Goal: Use online tool/utility: Use online tool/utility

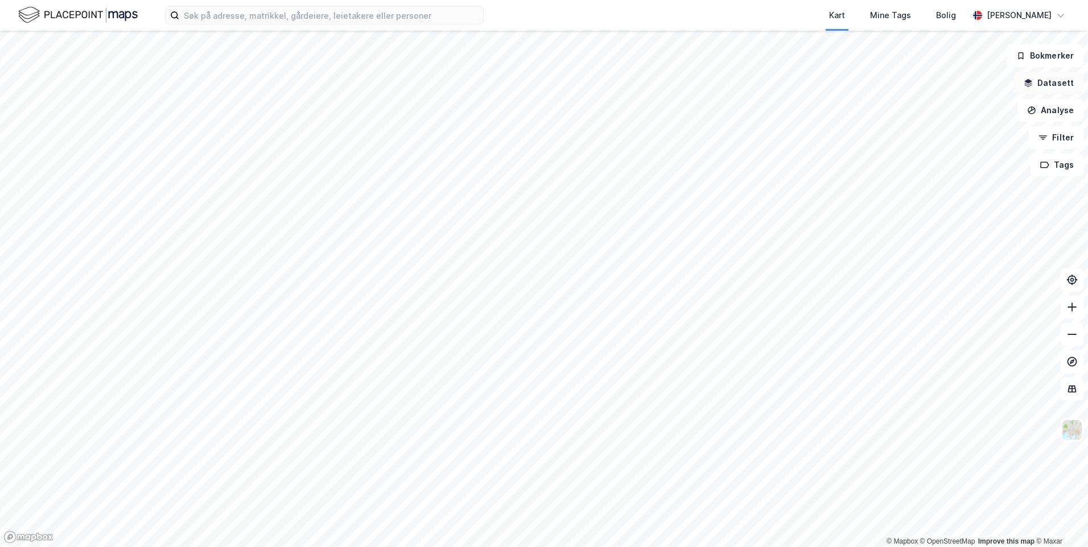
click at [1065, 80] on button "Datasett" at bounding box center [1048, 83] width 69 height 23
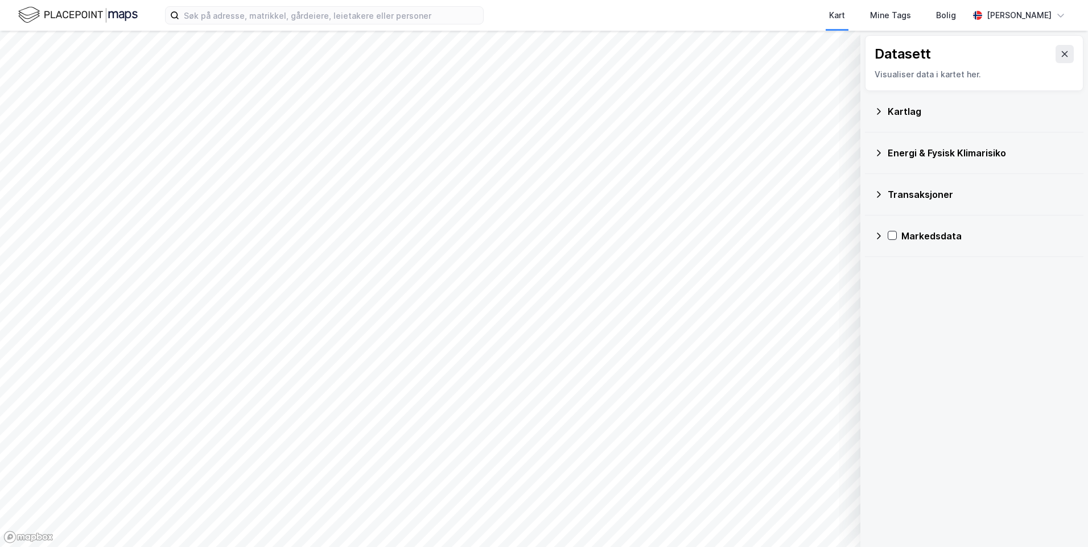
click at [895, 107] on div "Kartlag" at bounding box center [981, 112] width 187 height 14
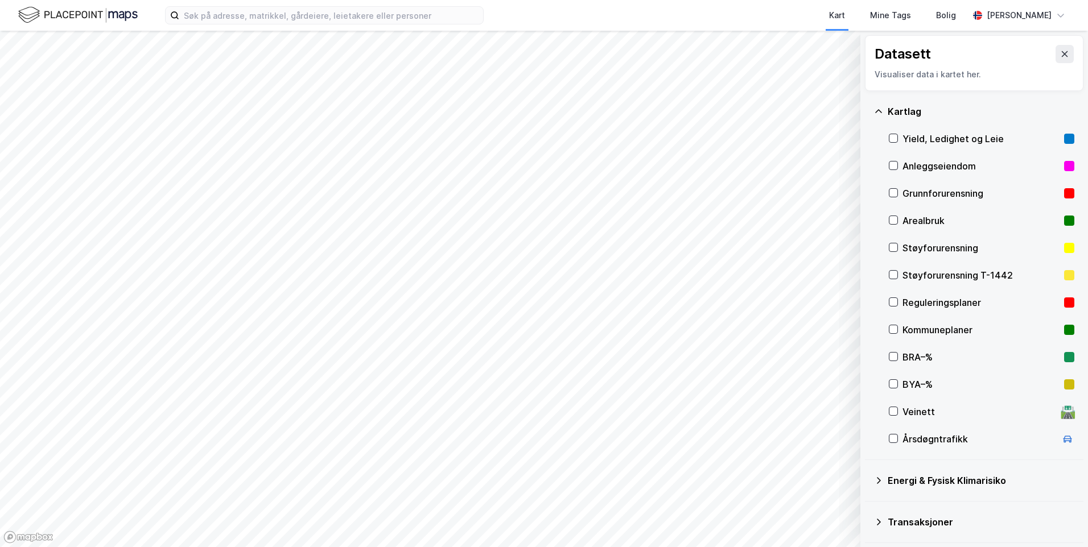
click at [895, 107] on div "Kartlag" at bounding box center [981, 112] width 187 height 14
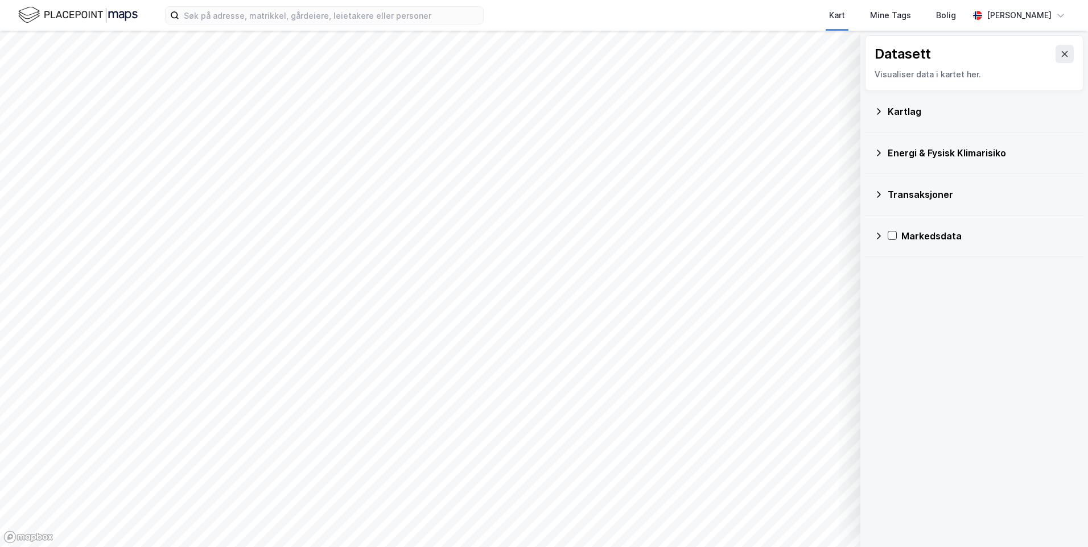
click at [887, 199] on div "Transaksjoner" at bounding box center [974, 194] width 200 height 27
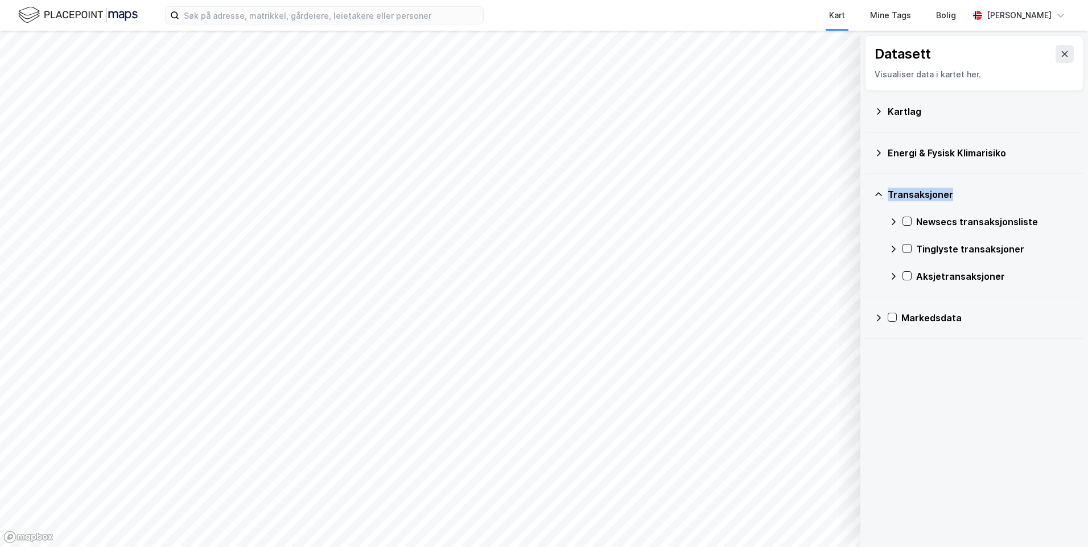
click at [887, 199] on div "Transaksjoner" at bounding box center [974, 194] width 200 height 27
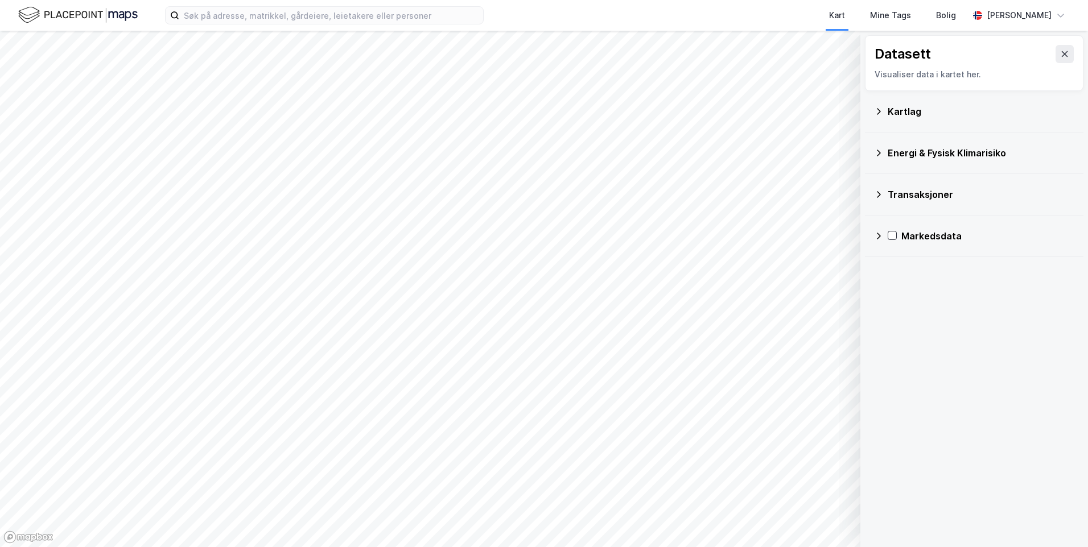
drag, startPoint x: 887, startPoint y: 199, endPoint x: 886, endPoint y: 154, distance: 45.0
click at [886, 154] on div "Energi & Fysisk Klimarisiko" at bounding box center [974, 152] width 200 height 27
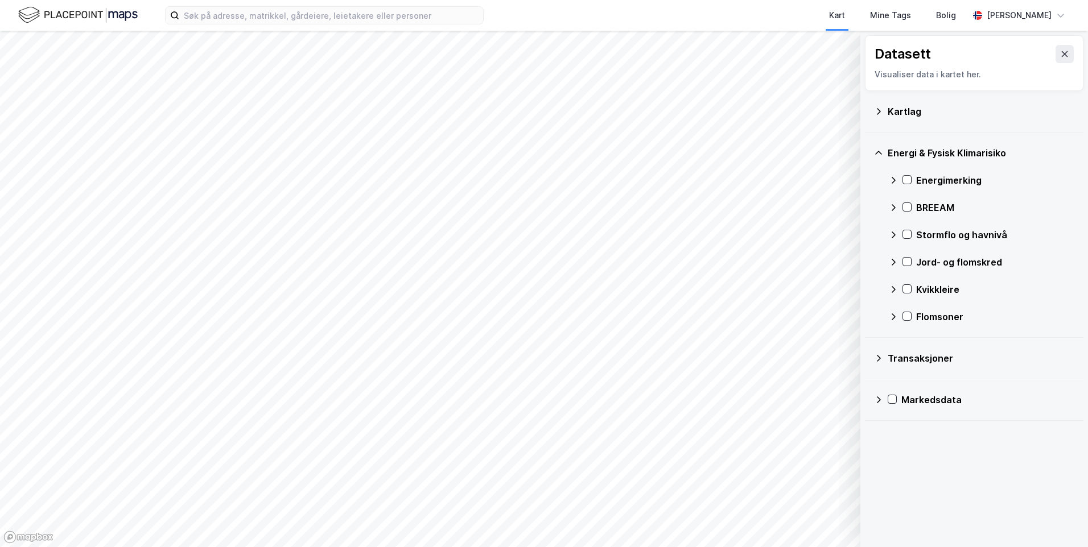
click at [886, 154] on div "Energi & Fysisk Klimarisiko" at bounding box center [974, 152] width 200 height 27
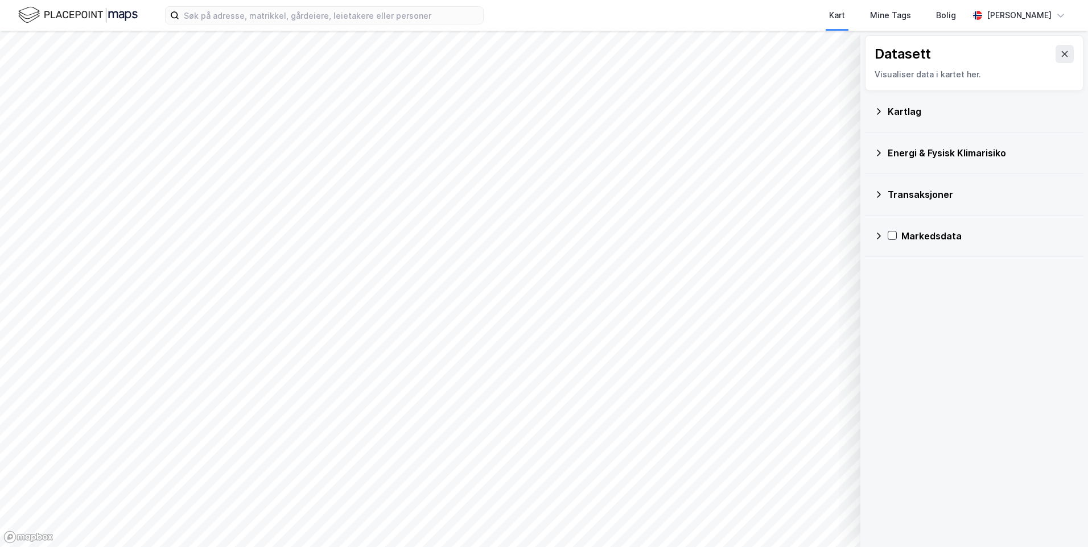
click at [875, 237] on icon at bounding box center [878, 236] width 9 height 9
click at [1073, 48] on div "Datasett Visualiser data i kartet her." at bounding box center [974, 63] width 219 height 56
click at [951, 259] on div "Arealledighet" at bounding box center [995, 264] width 158 height 14
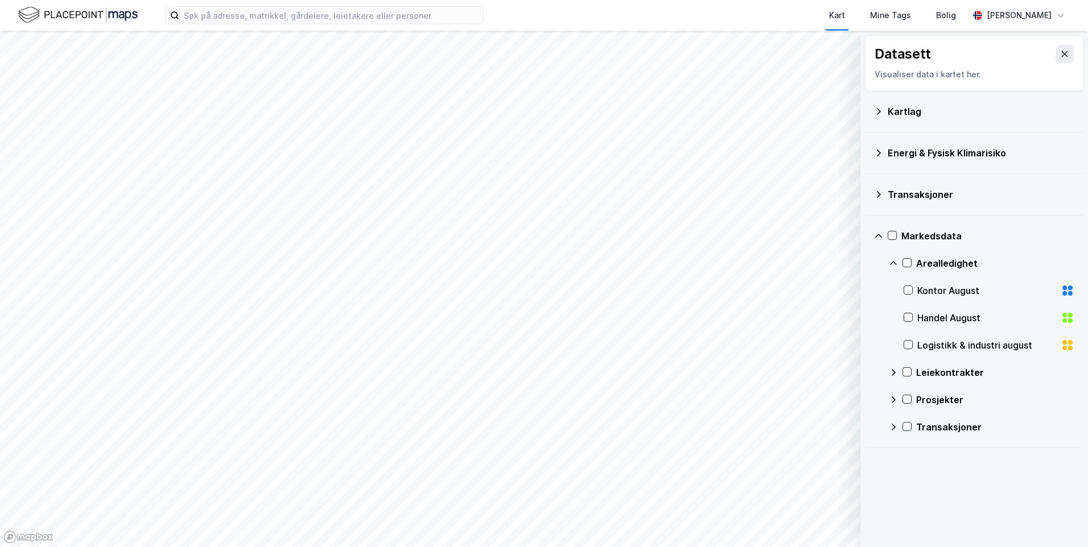
click at [893, 259] on icon at bounding box center [893, 263] width 9 height 9
click at [892, 354] on div "Transaksjoner" at bounding box center [982, 345] width 186 height 27
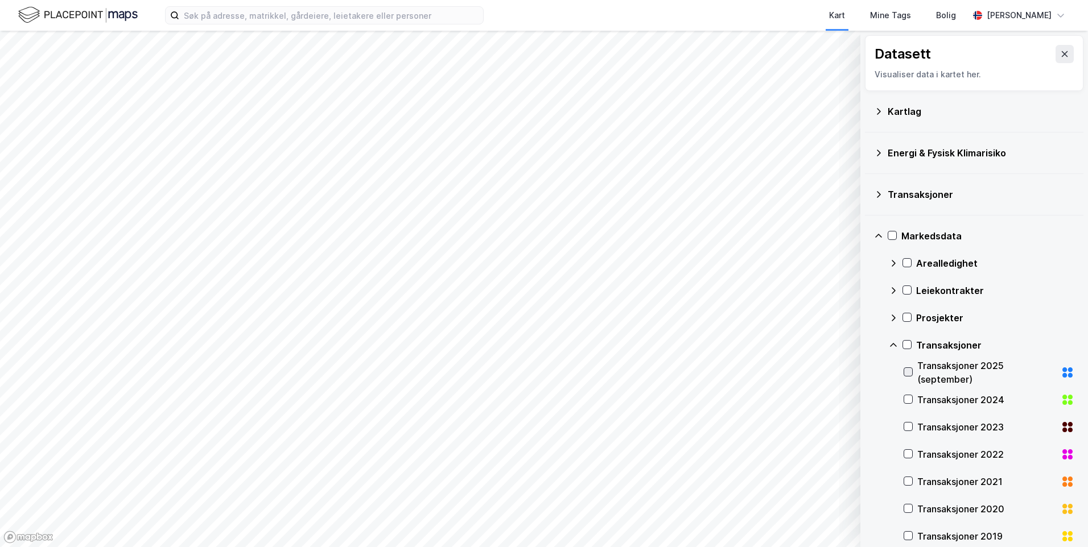
click at [906, 373] on icon at bounding box center [908, 372] width 8 height 8
click at [194, 180] on icon "Map marker" at bounding box center [196, 175] width 14 height 14
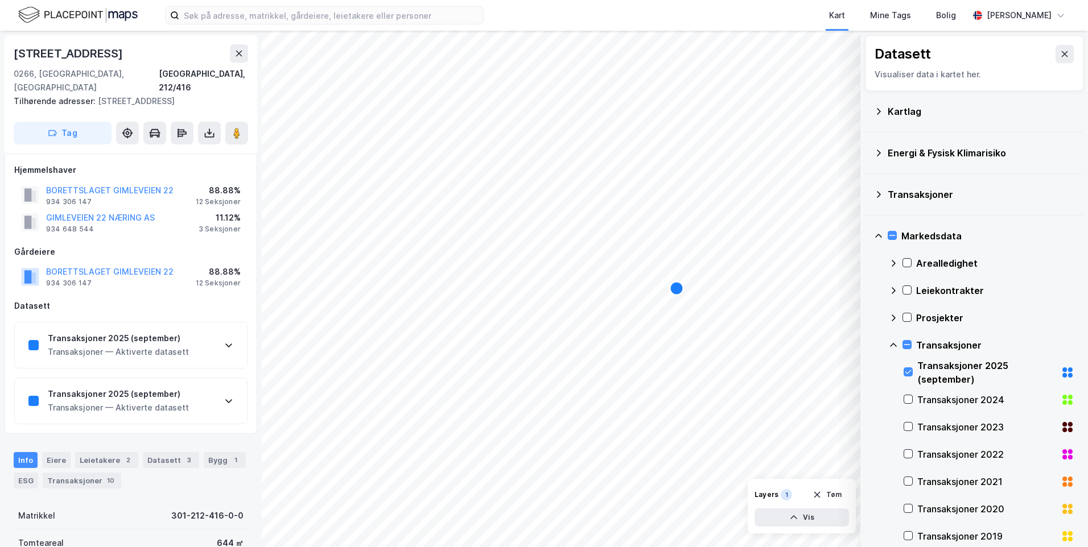
click at [229, 344] on icon at bounding box center [228, 346] width 7 height 4
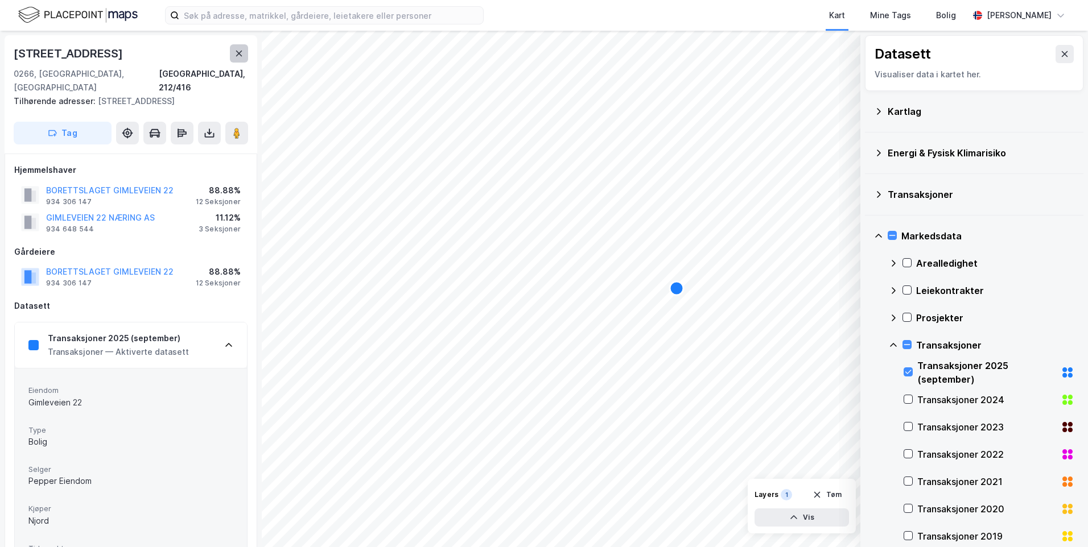
click at [240, 58] on button at bounding box center [239, 53] width 18 height 18
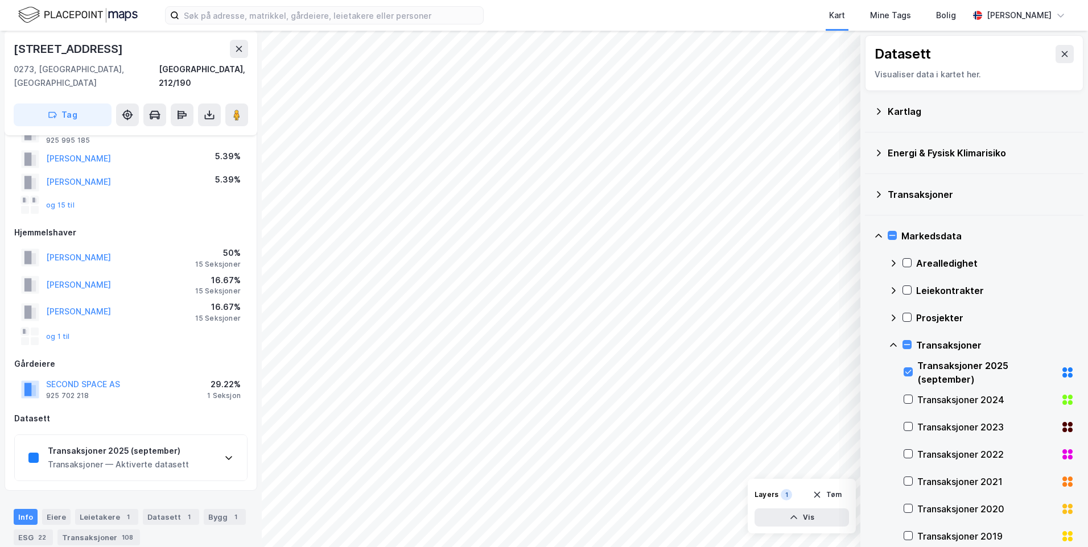
scroll to position [115, 0]
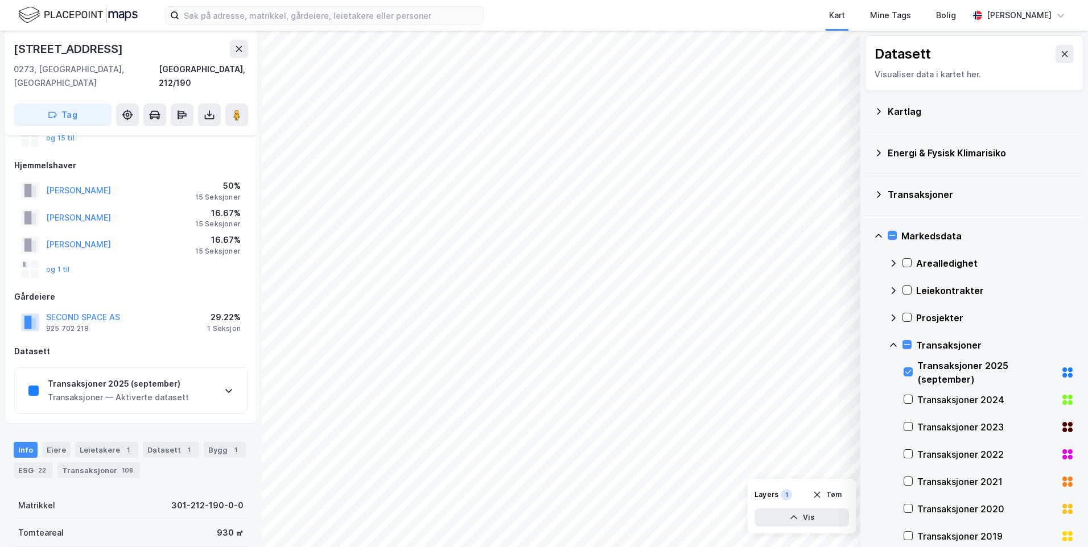
click at [195, 370] on div "Transaksjoner 2025 (september) Transaksjoner — Aktiverte datasett" at bounding box center [131, 391] width 232 height 46
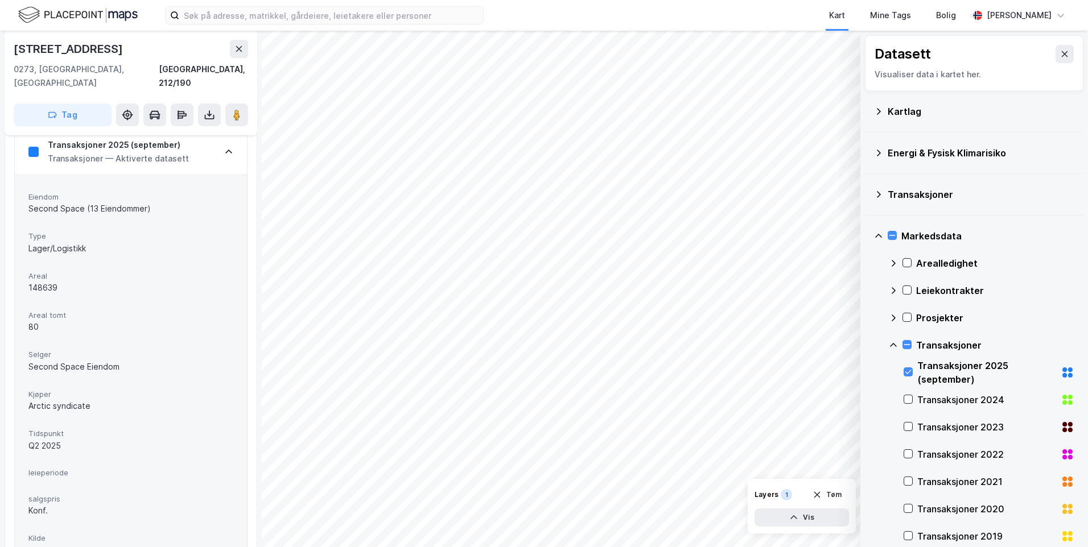
scroll to position [229, 0]
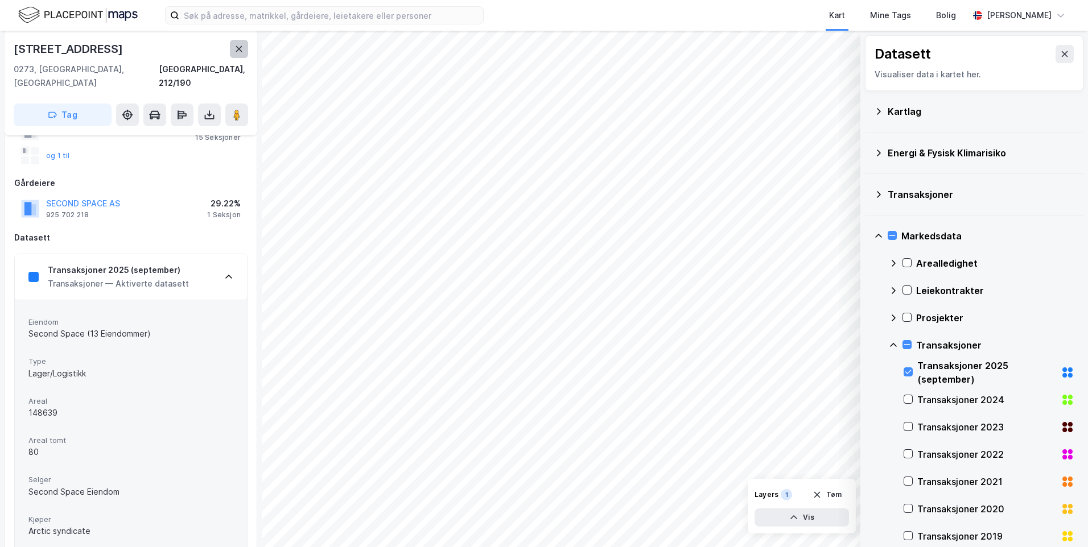
click at [232, 49] on button at bounding box center [239, 49] width 18 height 18
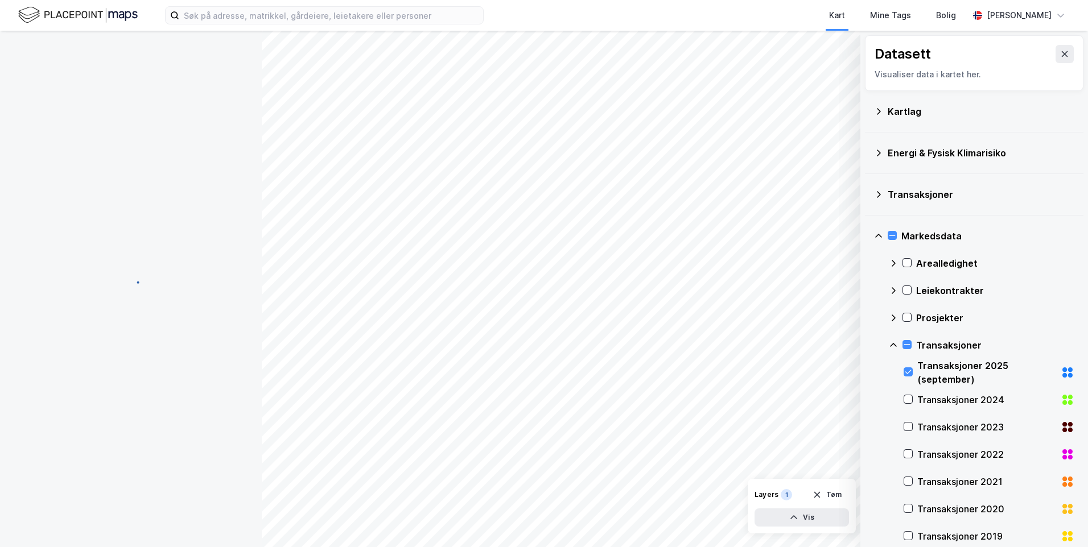
scroll to position [134, 0]
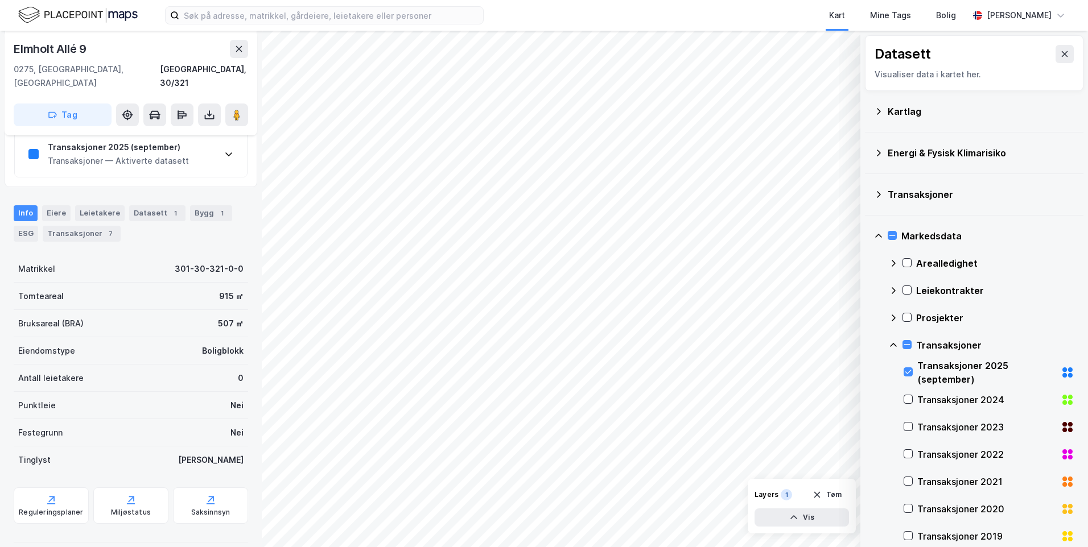
click at [176, 154] on div "Transaksjoner — Aktiverte datasett" at bounding box center [118, 161] width 141 height 14
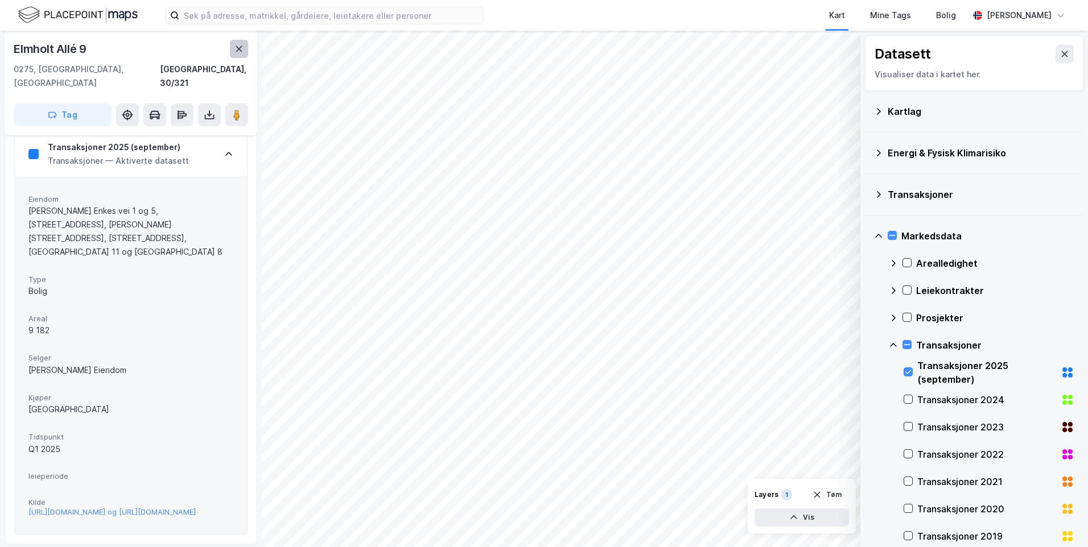
click at [245, 55] on button at bounding box center [239, 49] width 18 height 18
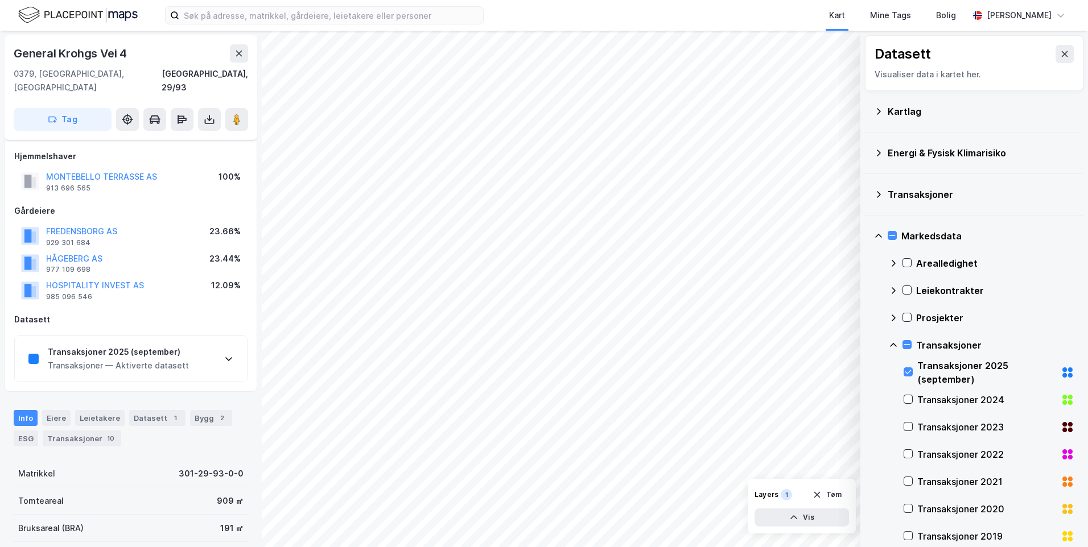
scroll to position [134, 0]
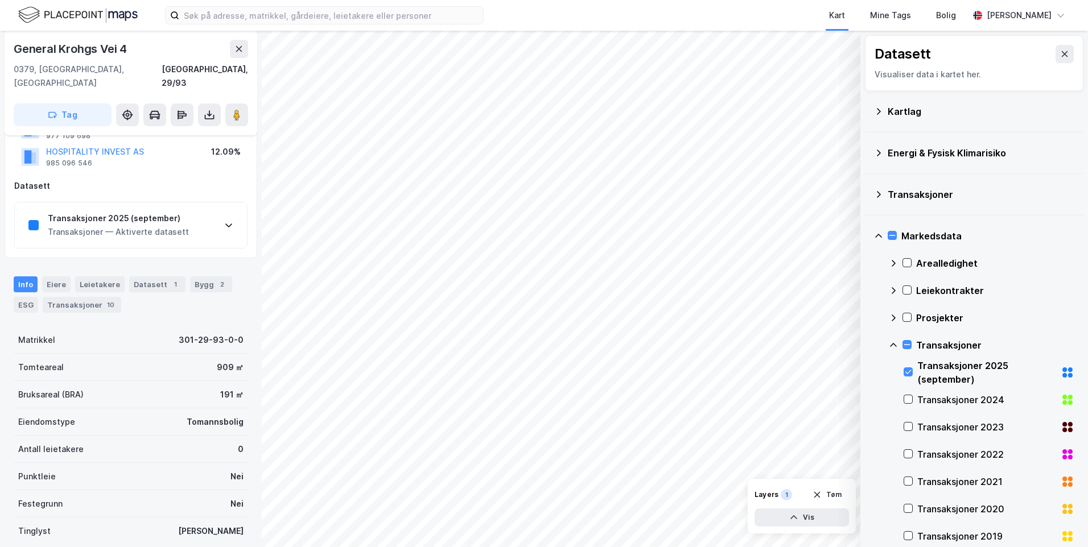
click at [199, 237] on div "Hjemmelshaver MONTEBELLO TERRASSE AS 913 696 565 100% Gårdeiere FREDENSBORG AS …" at bounding box center [131, 132] width 253 height 252
click at [205, 223] on div "Transaksjoner 2025 (september) Transaksjoner — Aktiverte datasett" at bounding box center [131, 226] width 232 height 46
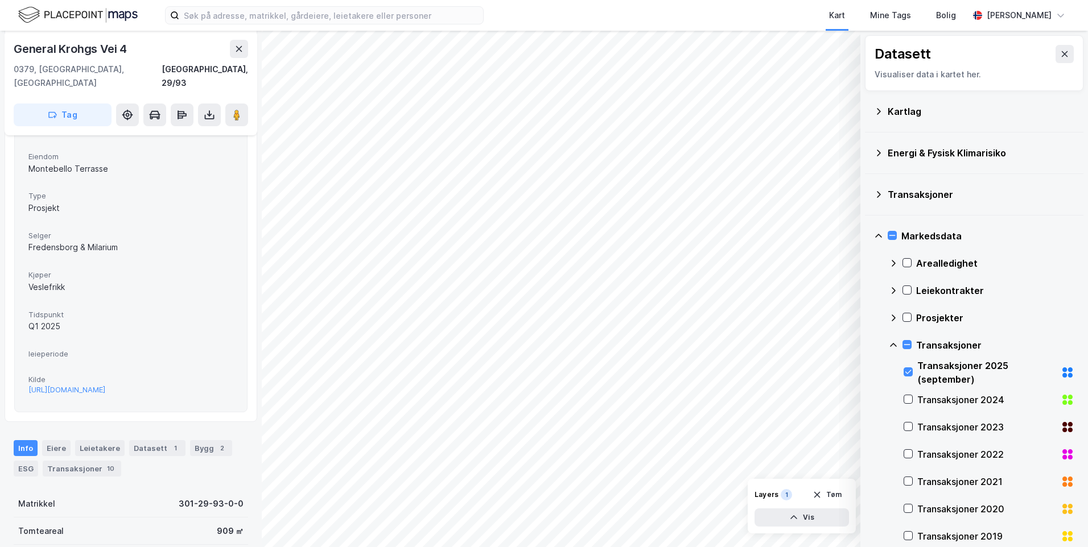
scroll to position [191, 0]
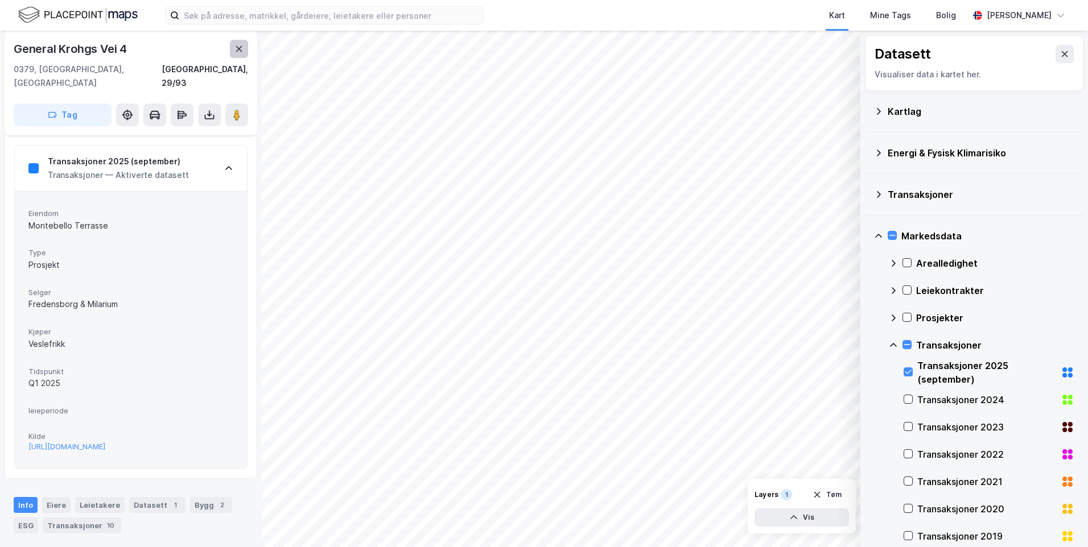
click at [240, 46] on icon at bounding box center [238, 48] width 9 height 9
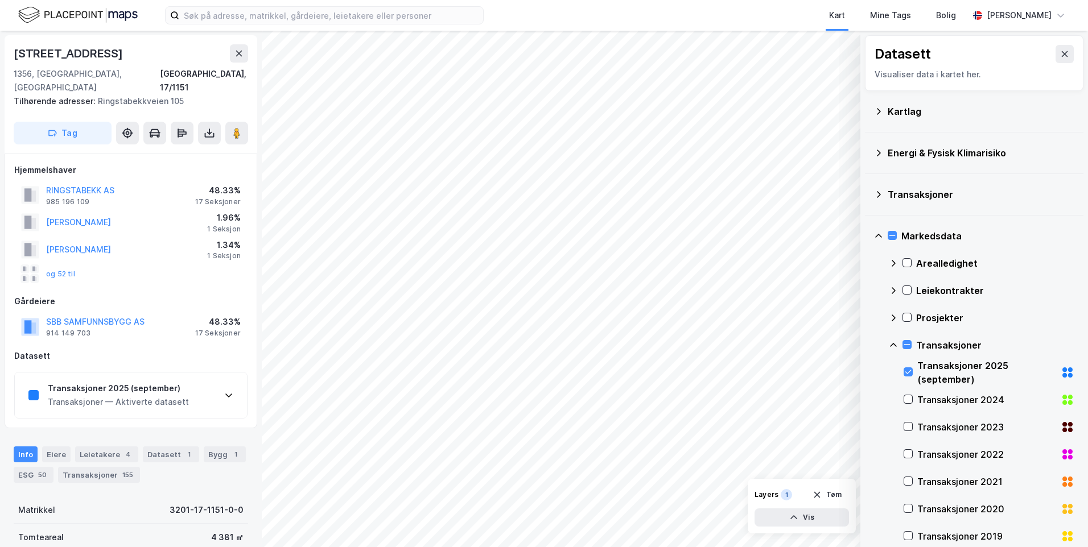
click at [224, 373] on div "Transaksjoner 2025 (september) Transaksjoner — Aktiverte datasett" at bounding box center [131, 396] width 232 height 46
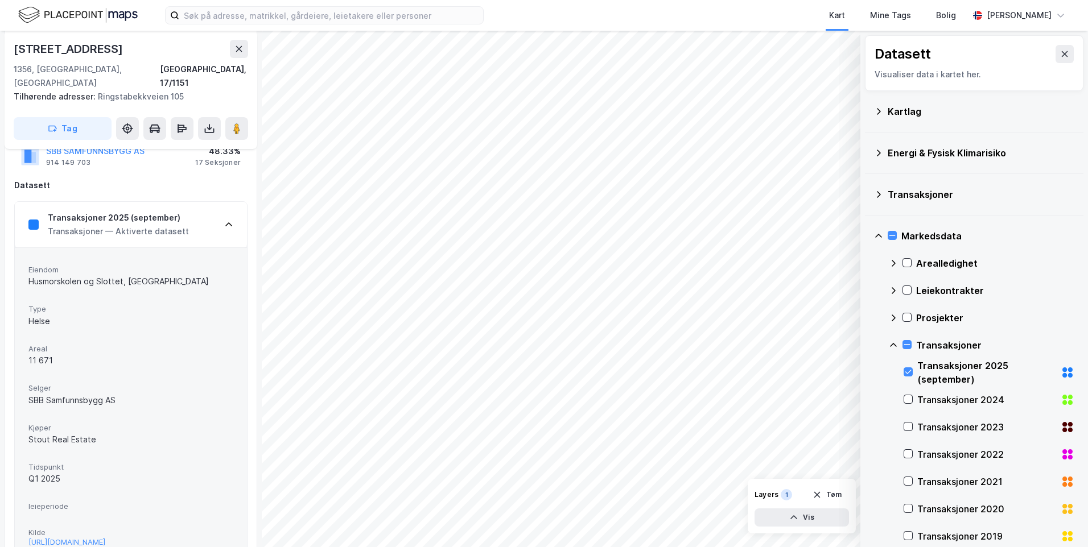
scroll to position [228, 0]
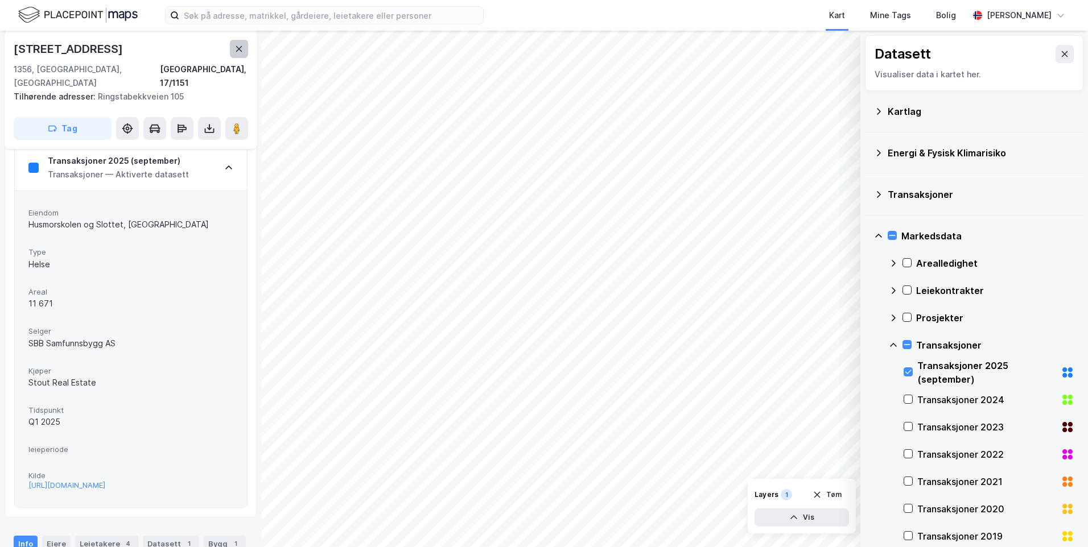
click at [236, 48] on icon at bounding box center [238, 48] width 9 height 9
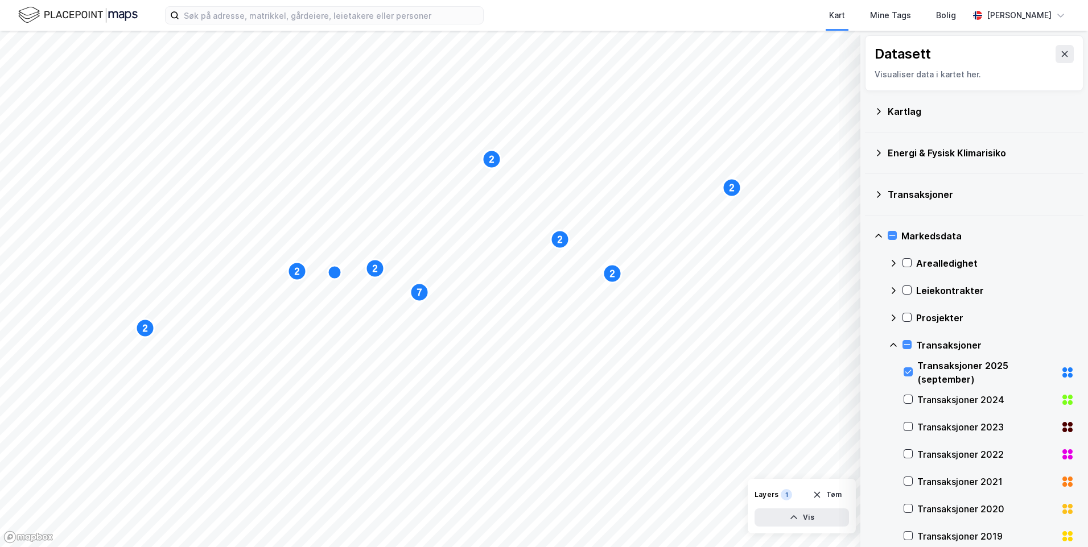
click at [914, 368] on div "Transaksjoner 2025 (september)" at bounding box center [989, 372] width 171 height 27
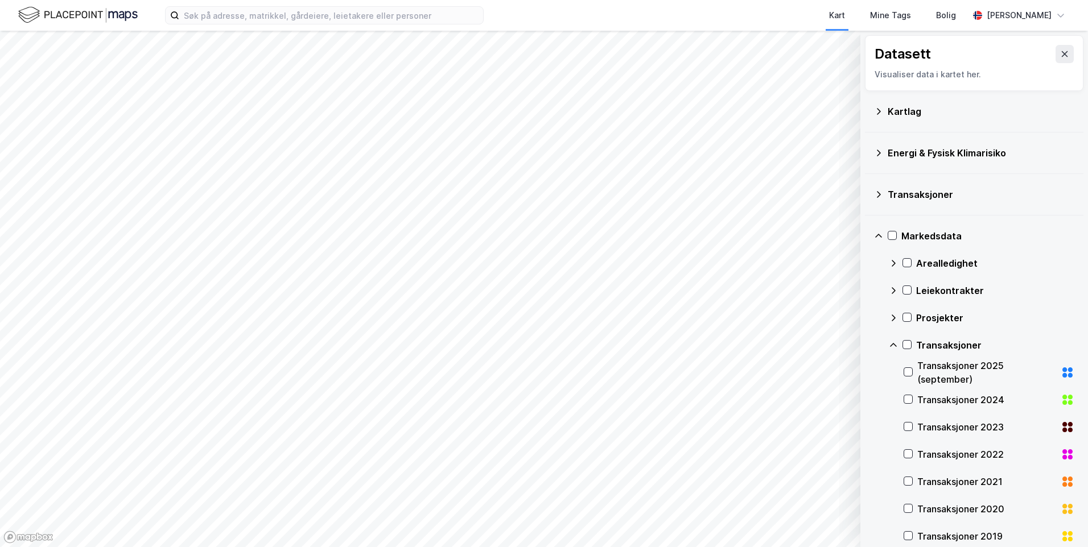
scroll to position [114, 0]
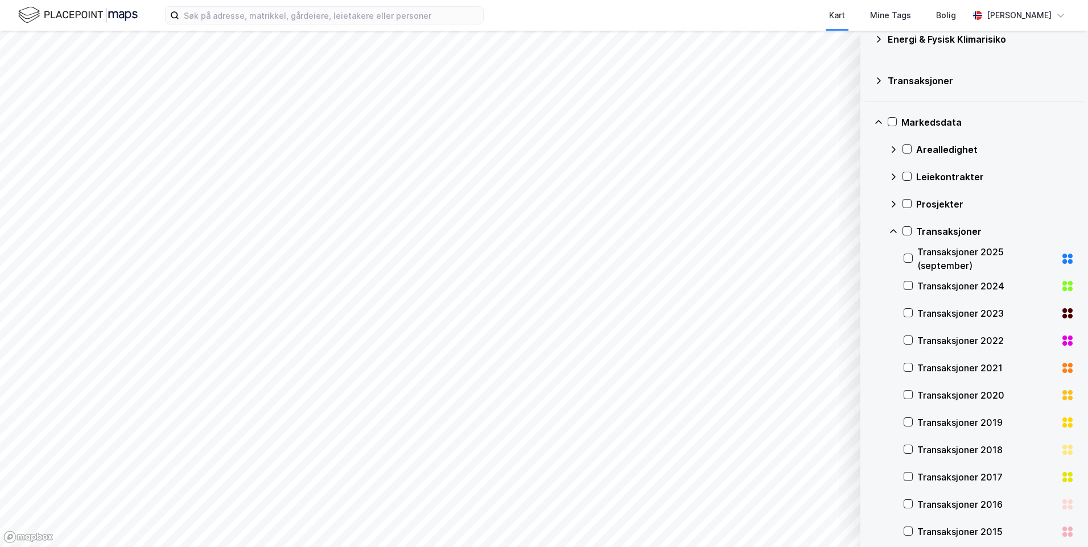
click at [896, 235] on icon at bounding box center [893, 231] width 9 height 9
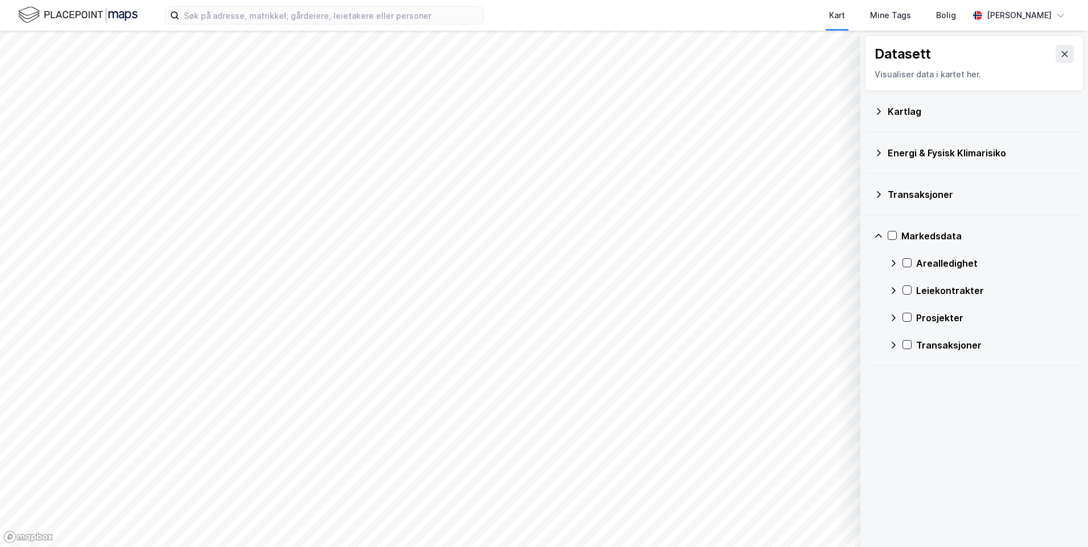
click at [893, 318] on icon at bounding box center [893, 318] width 9 height 9
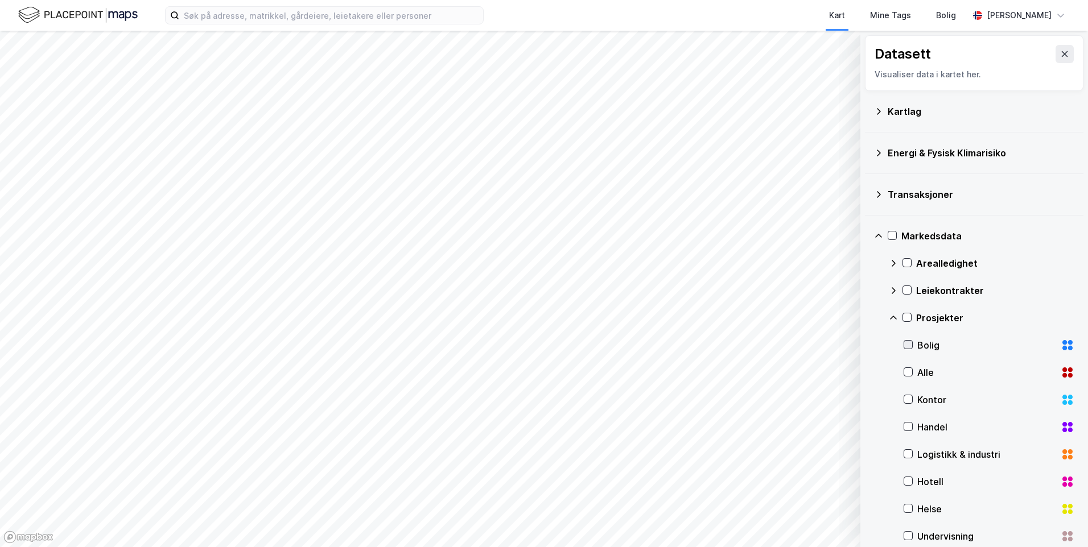
click at [910, 342] on icon at bounding box center [908, 345] width 8 height 8
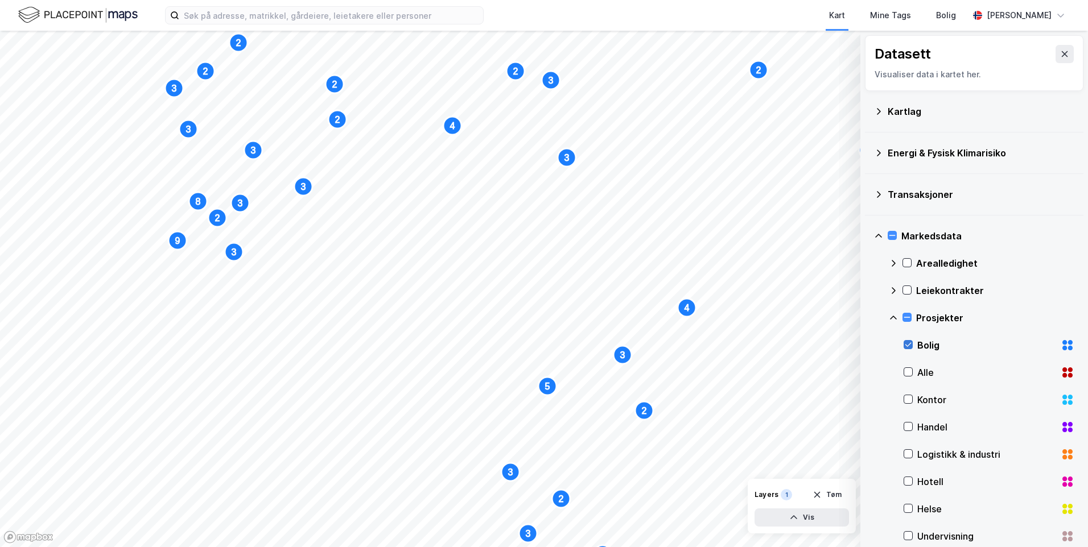
click at [910, 342] on icon at bounding box center [908, 345] width 8 height 8
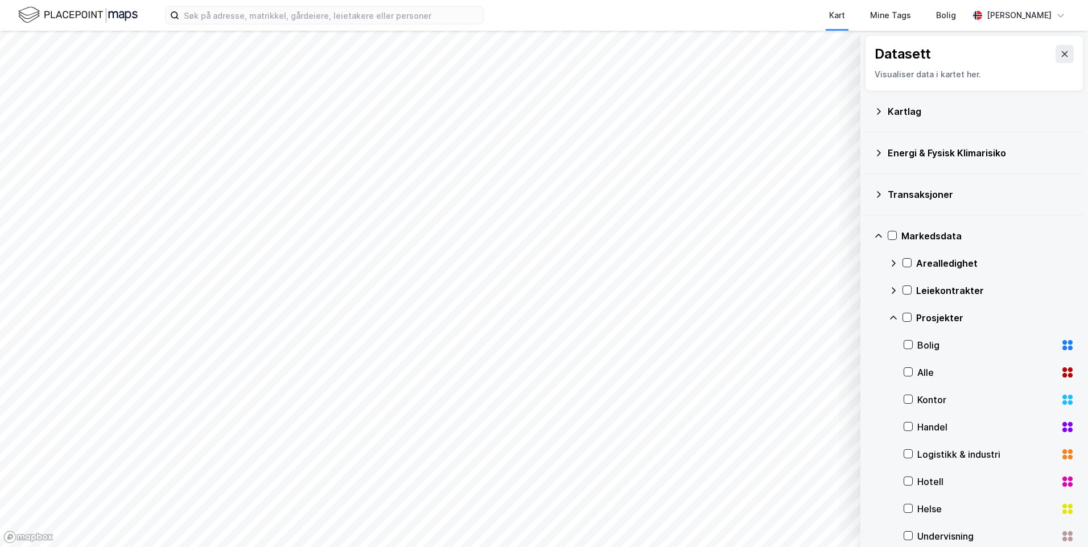
click at [877, 236] on icon at bounding box center [878, 236] width 7 height 4
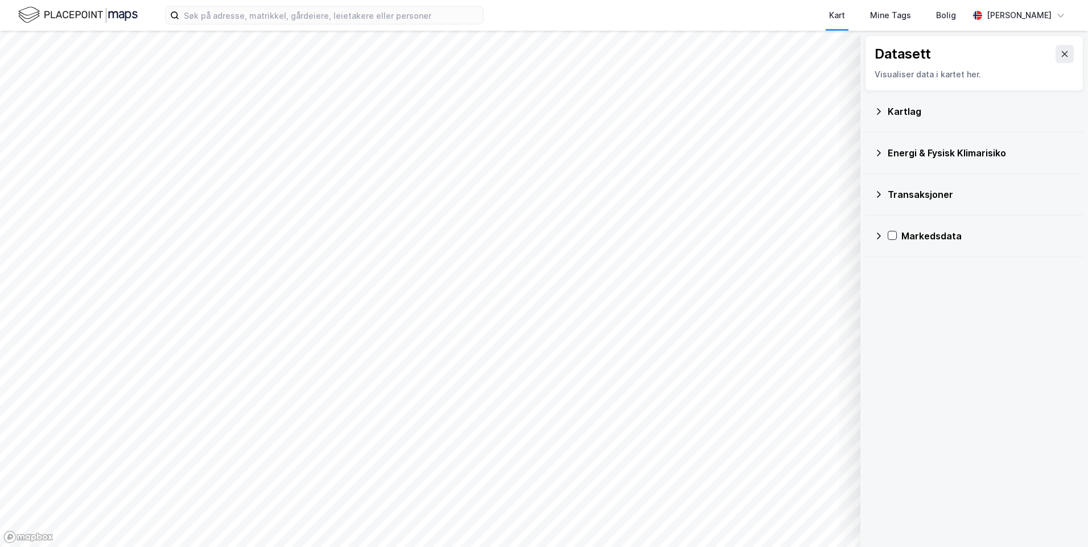
click at [1064, 45] on div "Datasett" at bounding box center [974, 54] width 199 height 18
click at [1060, 54] on icon at bounding box center [1064, 54] width 9 height 9
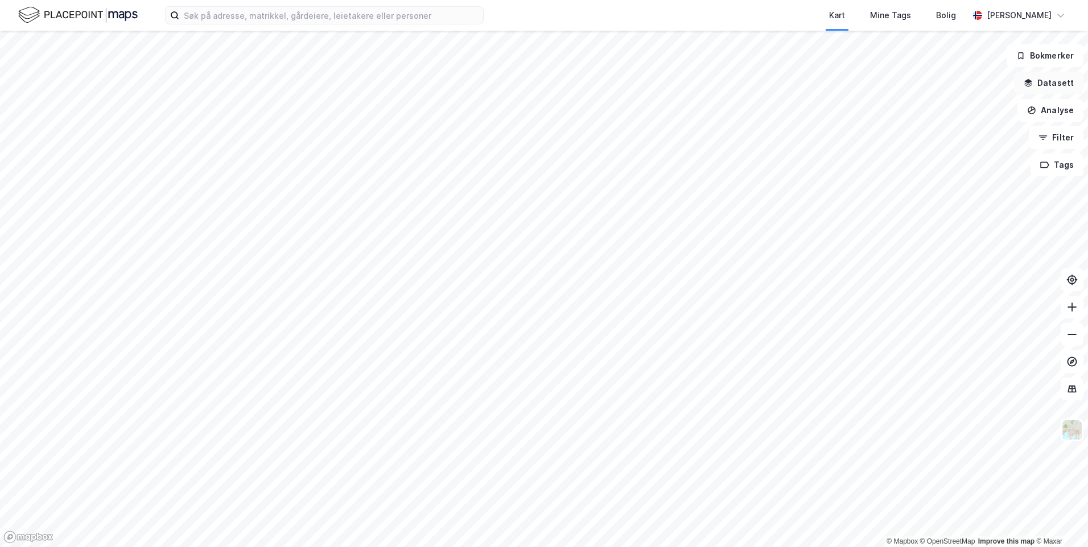
click at [1047, 76] on button "Datasett" at bounding box center [1048, 83] width 69 height 23
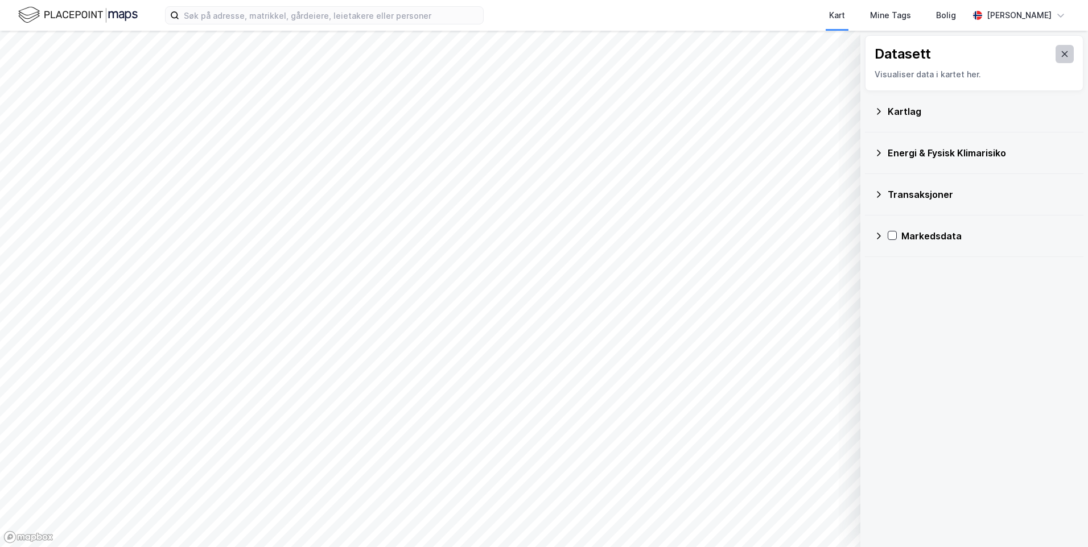
click at [1056, 46] on button at bounding box center [1065, 54] width 18 height 18
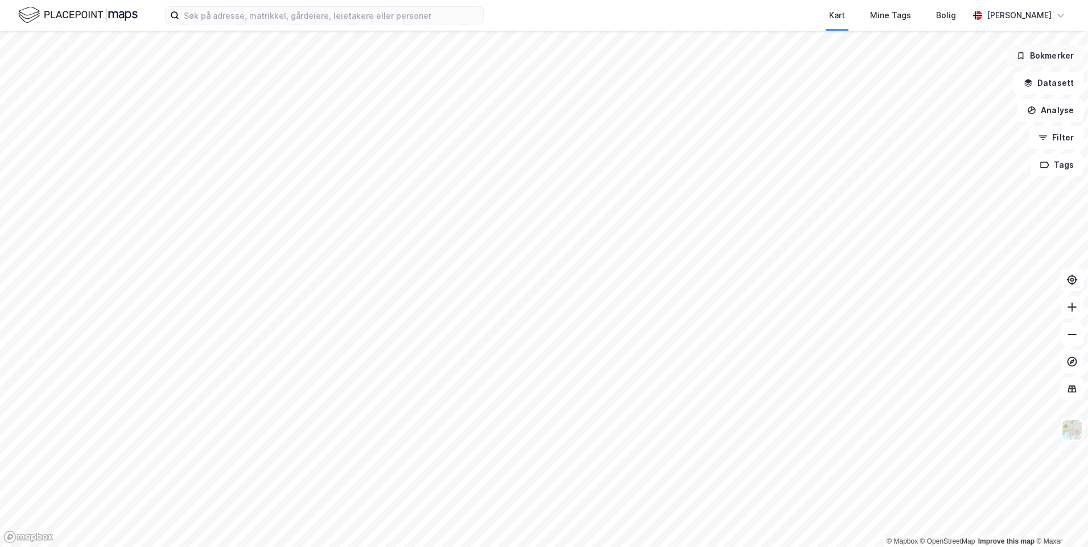
click at [1049, 59] on button "Bokmerker" at bounding box center [1045, 55] width 77 height 23
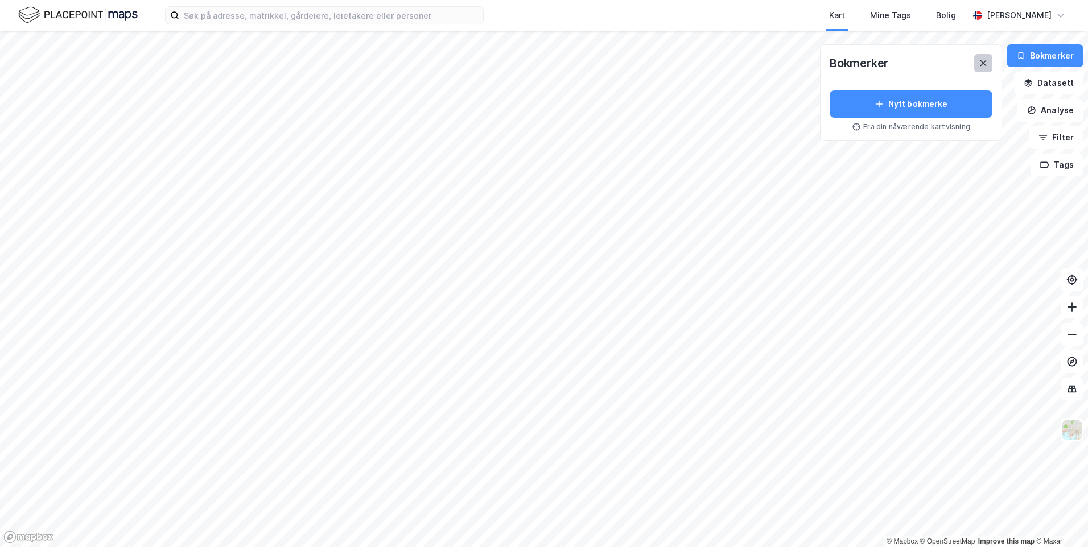
click at [990, 58] on button at bounding box center [983, 63] width 18 height 18
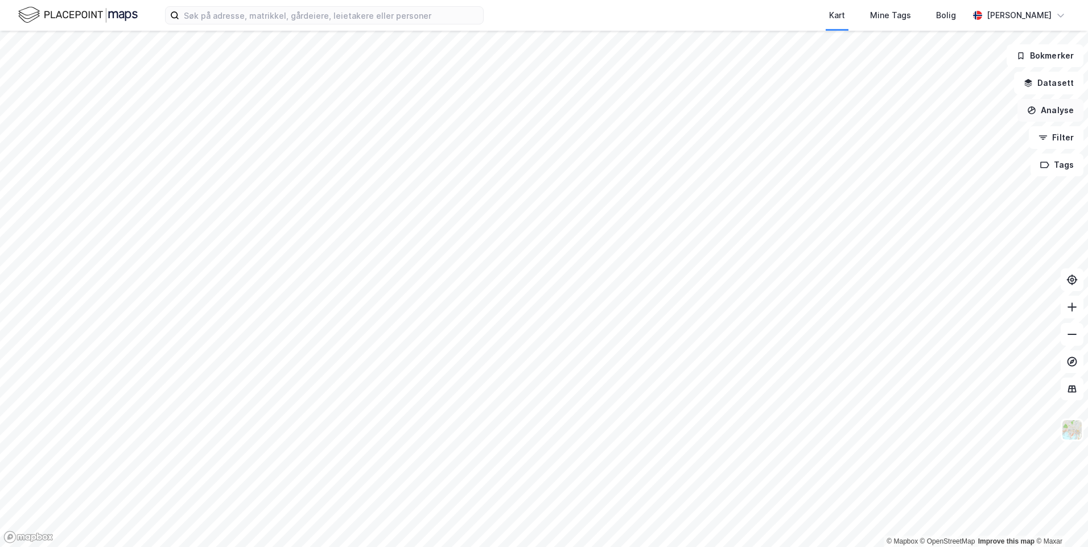
click at [1054, 116] on button "Analyse" at bounding box center [1050, 110] width 66 height 23
click at [958, 204] on div "Reisetidsanalyse" at bounding box center [951, 205] width 99 height 10
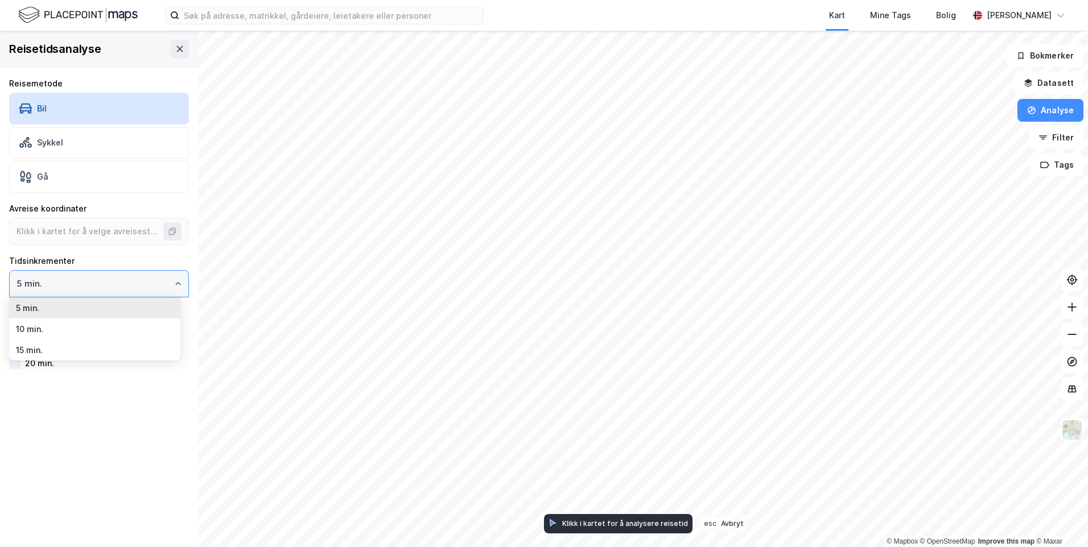
click at [138, 286] on input "5 min." at bounding box center [99, 284] width 179 height 26
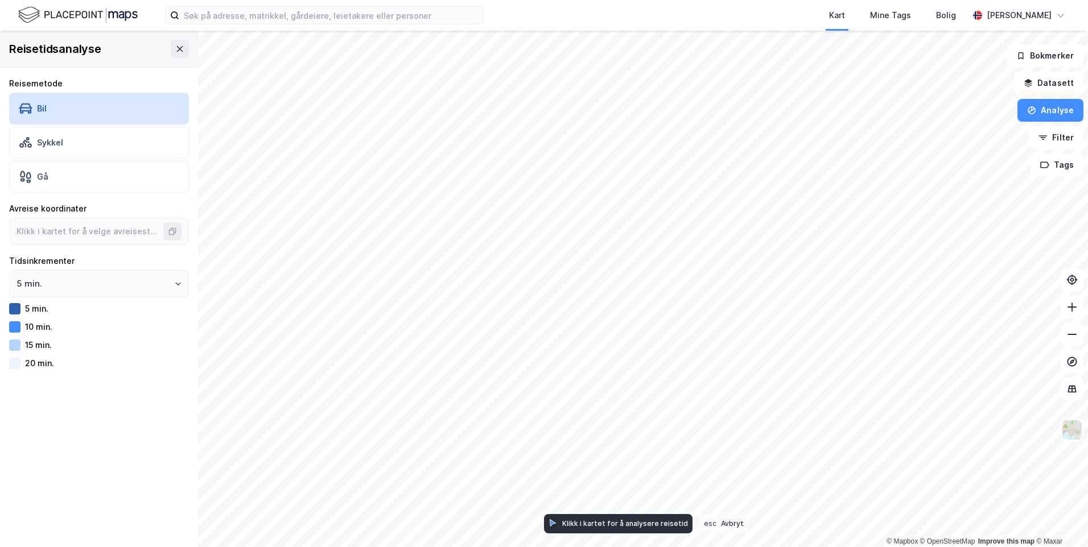
drag, startPoint x: 138, startPoint y: 286, endPoint x: 86, endPoint y: 423, distance: 146.9
click at [92, 442] on div "Reisetidsanalyse Reisemetode Bil Sykkel Gå Avreise koordinater Tidsinkrementer …" at bounding box center [99, 289] width 198 height 517
type input "59.916884901257305, 10.72759587155224"
click at [76, 491] on div "Reisetidsanalyse Reisemetode Bil [PERSON_NAME] Avreise koordinater 59.916884901…" at bounding box center [99, 289] width 198 height 517
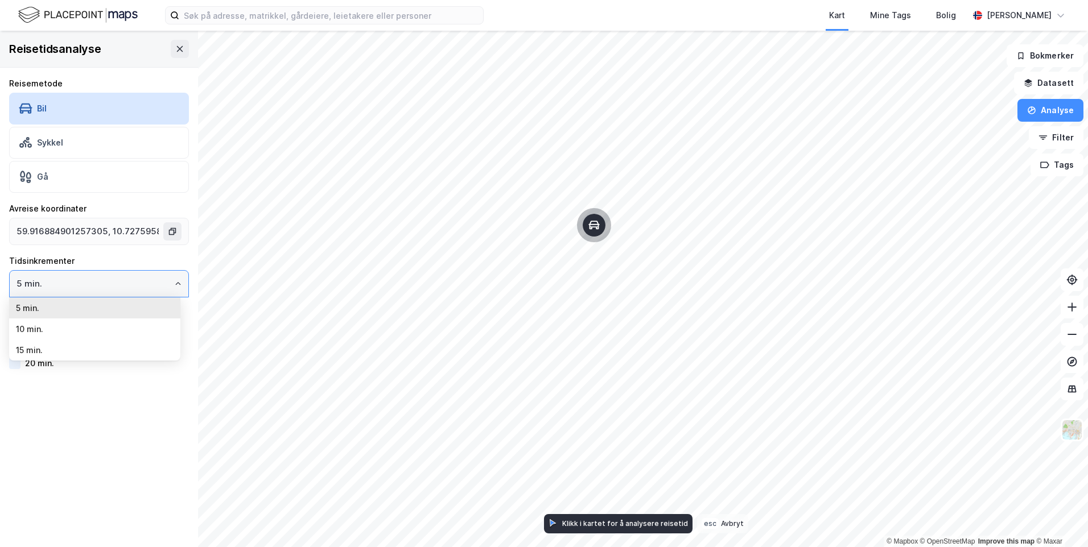
click at [53, 286] on input "5 min." at bounding box center [99, 284] width 179 height 26
drag, startPoint x: 53, startPoint y: 286, endPoint x: 43, endPoint y: 336, distance: 51.2
click at [43, 336] on li "10 min." at bounding box center [94, 329] width 171 height 21
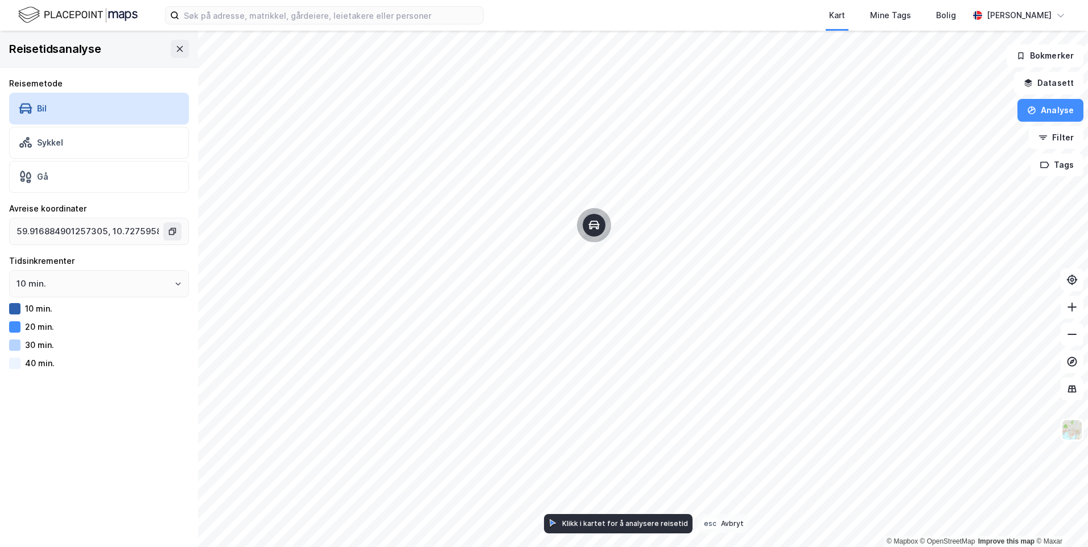
click at [45, 444] on div "Reisetidsanalyse Reisemetode Bil Sykkel Gå Avreise koordinater 59.9168849012573…" at bounding box center [99, 289] width 198 height 517
click at [55, 278] on input "10 min." at bounding box center [99, 284] width 179 height 26
drag, startPoint x: 55, startPoint y: 278, endPoint x: 44, endPoint y: 352, distance: 75.4
click at [44, 352] on li "15 min." at bounding box center [94, 350] width 171 height 21
type input "15 min."
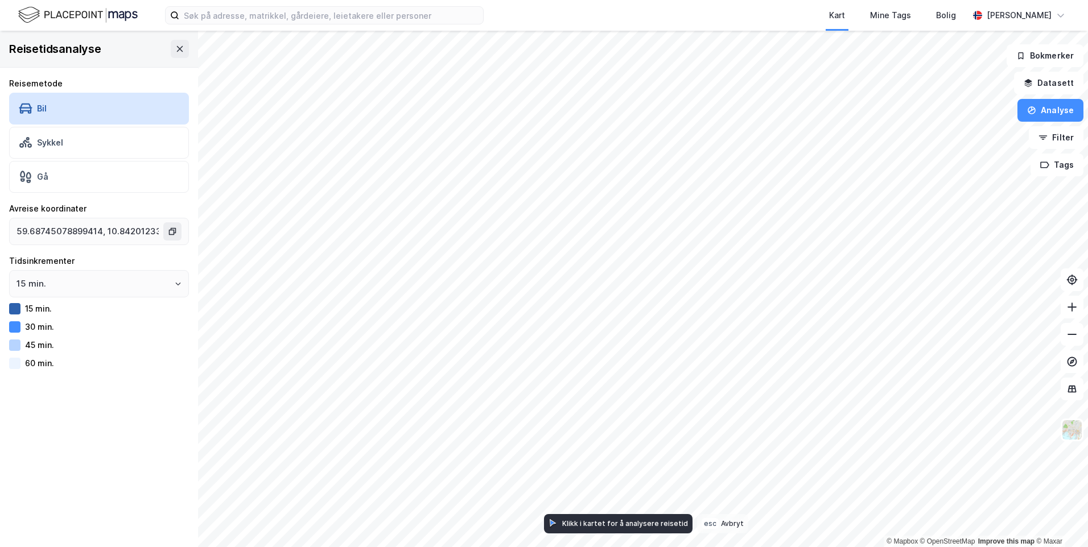
type input "59.91112500104887, 10.752718031101466"
click at [98, 281] on input "15 min." at bounding box center [99, 284] width 179 height 26
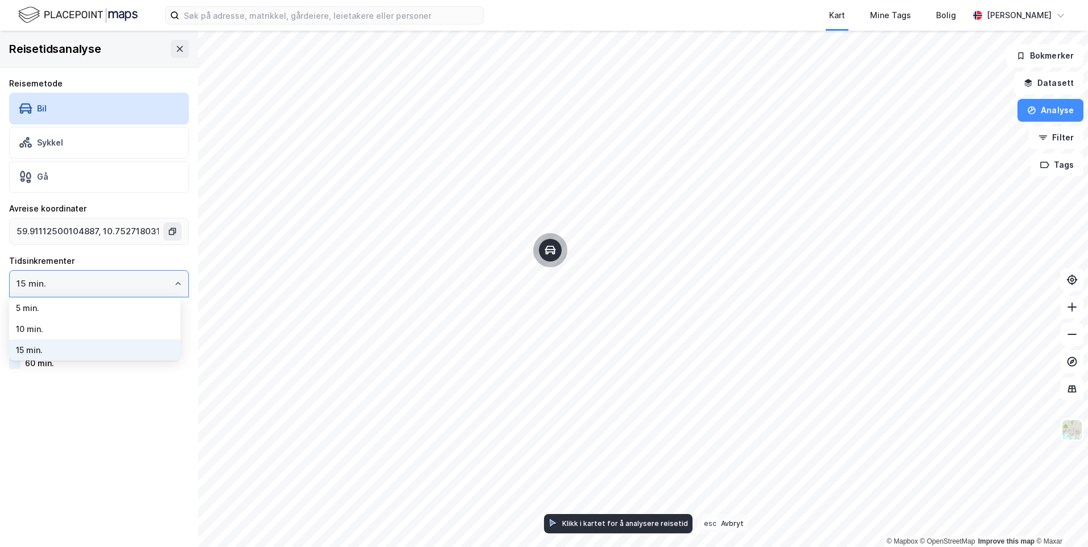
drag, startPoint x: 98, startPoint y: 281, endPoint x: 48, endPoint y: 326, distance: 68.1
click at [48, 326] on li "10 min." at bounding box center [94, 329] width 171 height 21
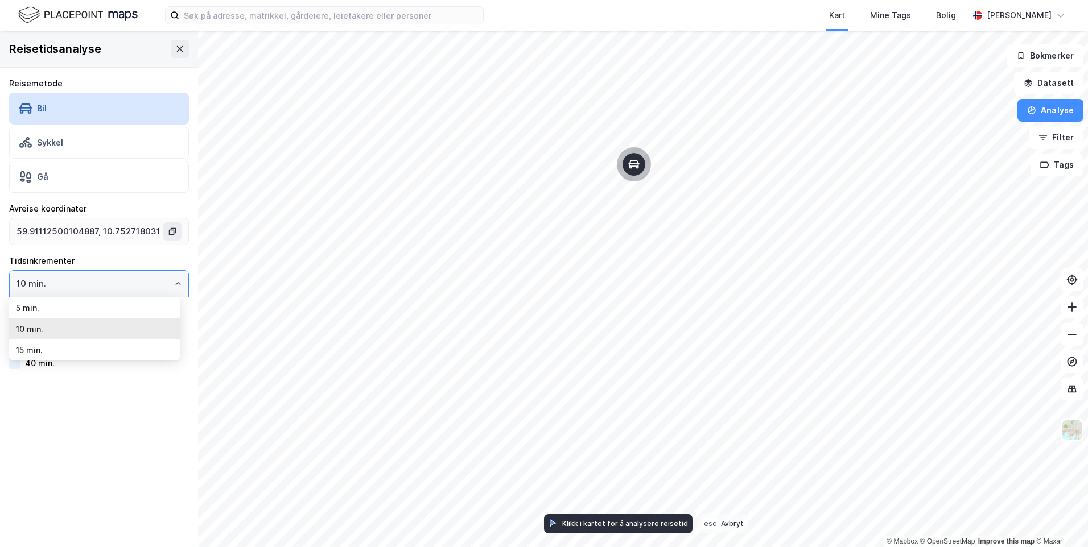
click at [83, 294] on input "10 min." at bounding box center [99, 284] width 179 height 26
click at [51, 353] on li "15 min." at bounding box center [94, 350] width 171 height 21
type input "15 min."
